Goal: Check status

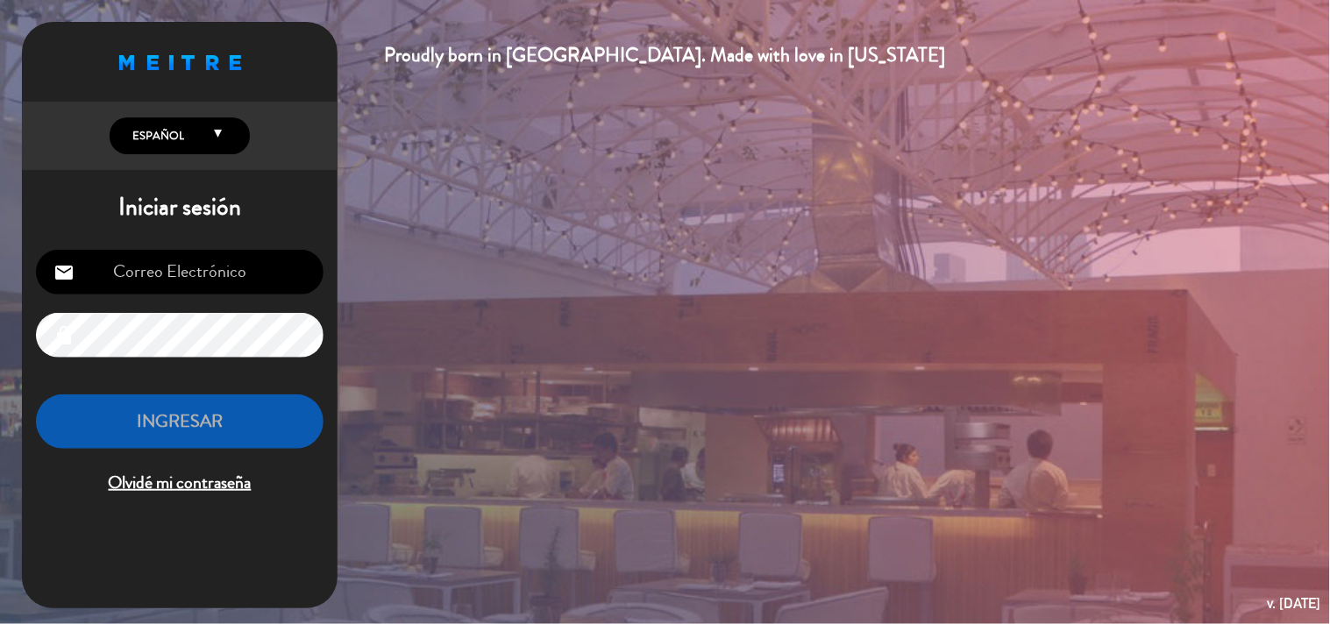
type input "[EMAIL_ADDRESS][DOMAIN_NAME]"
click at [284, 416] on button "INGRESAR" at bounding box center [179, 421] width 287 height 55
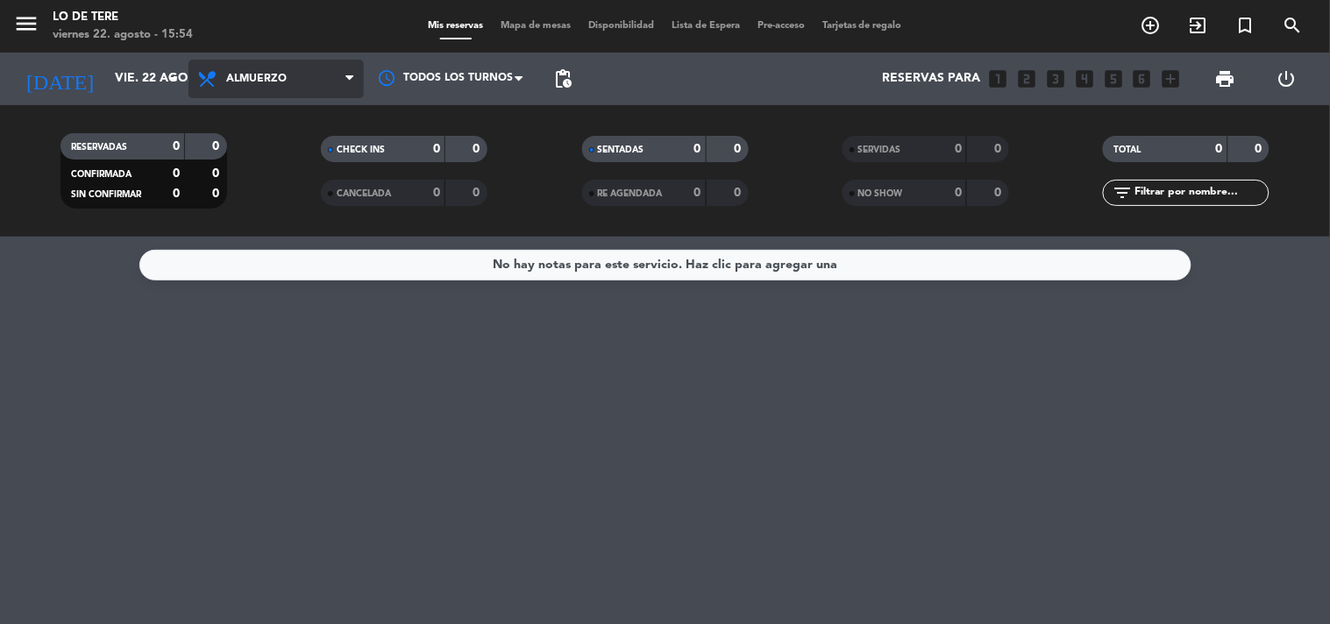
click at [316, 84] on span "Almuerzo" at bounding box center [275, 79] width 175 height 39
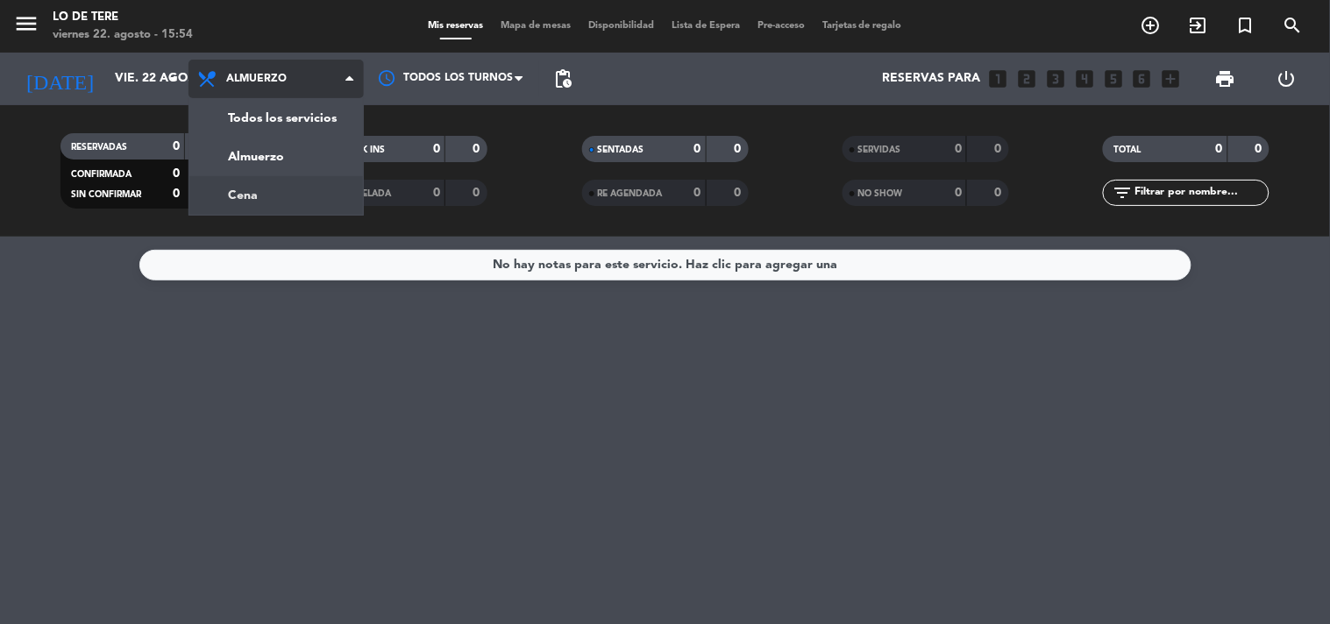
click at [347, 195] on div "menu Lo de [PERSON_NAME][DATE] 22. agosto - 15:54 Mis reservas Mapa de mesas Di…" at bounding box center [665, 118] width 1330 height 237
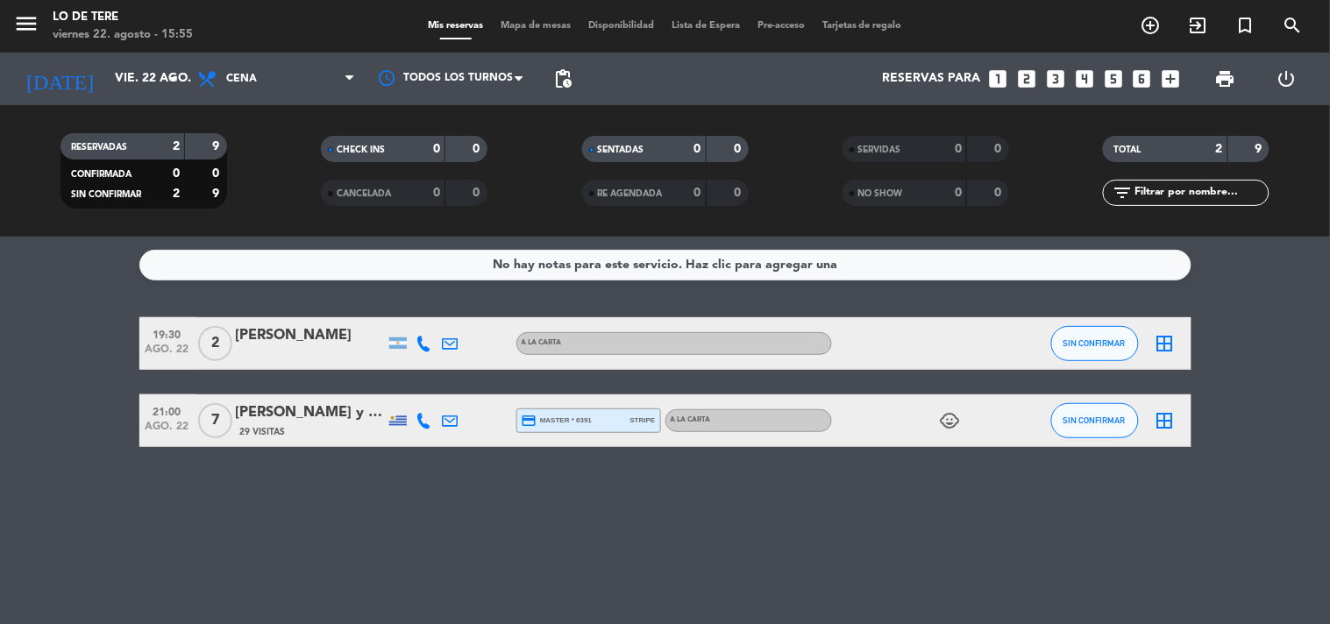
click at [257, 410] on div "[PERSON_NAME] y [PERSON_NAME]" at bounding box center [310, 412] width 149 height 23
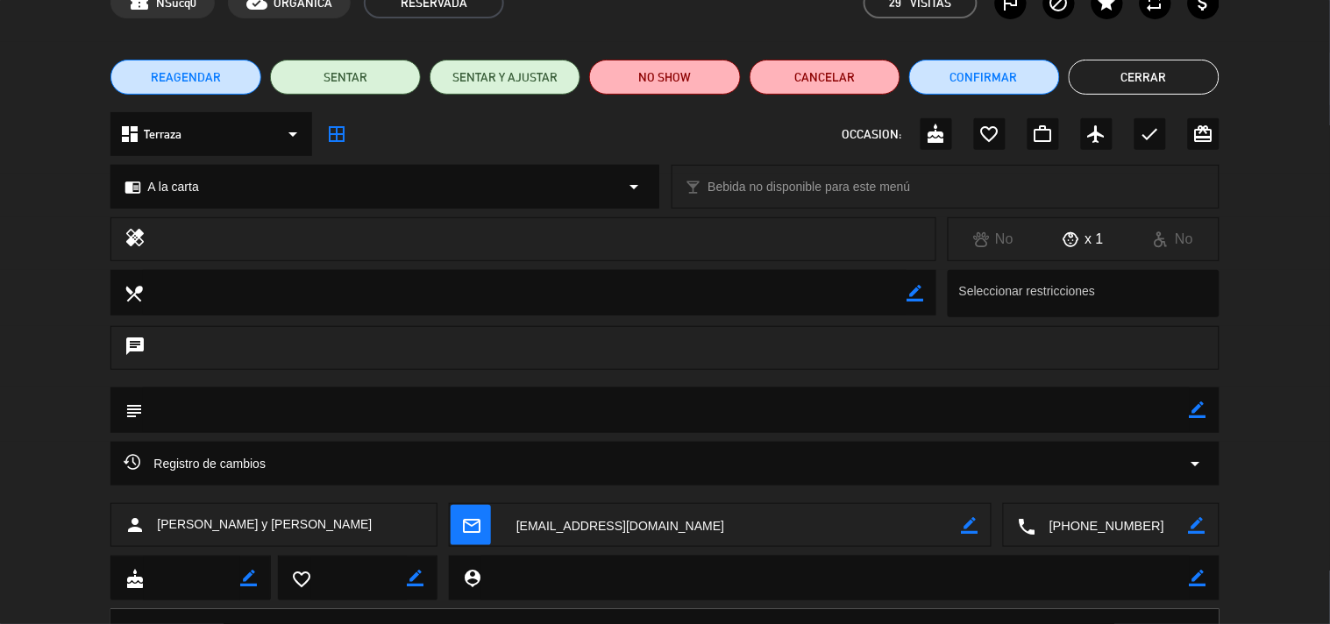
scroll to position [180, 0]
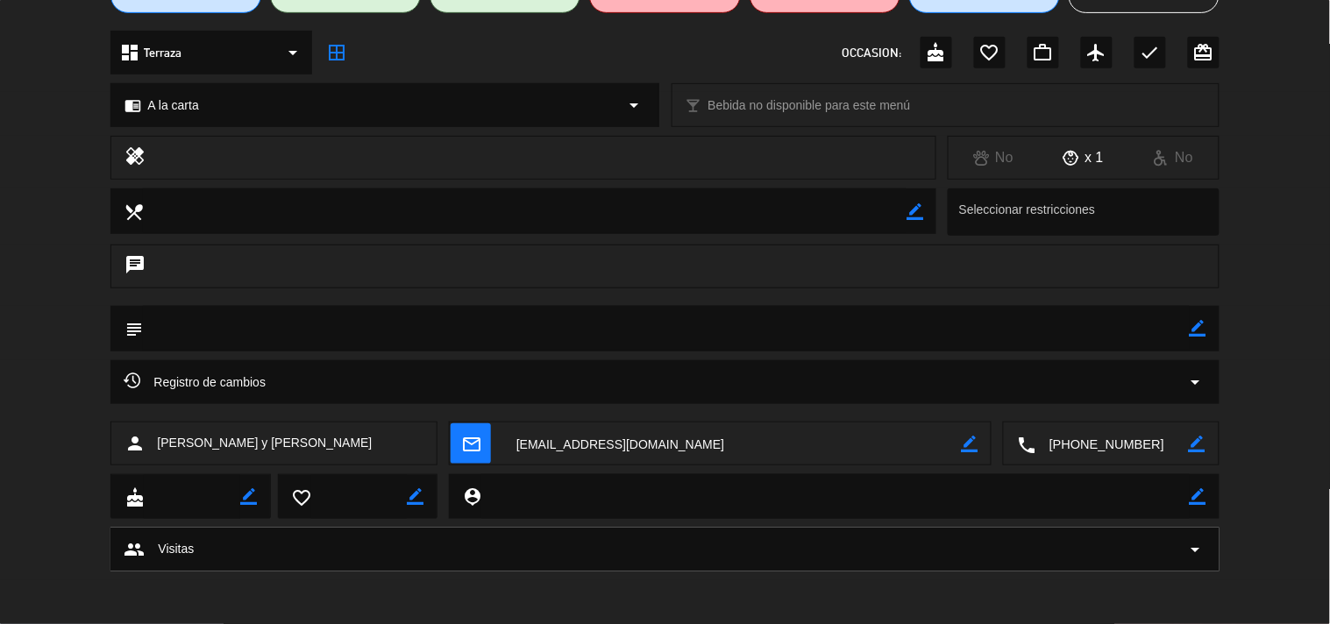
type input "[EMAIL_ADDRESS][DOMAIN_NAME]"
